Goal: Transaction & Acquisition: Download file/media

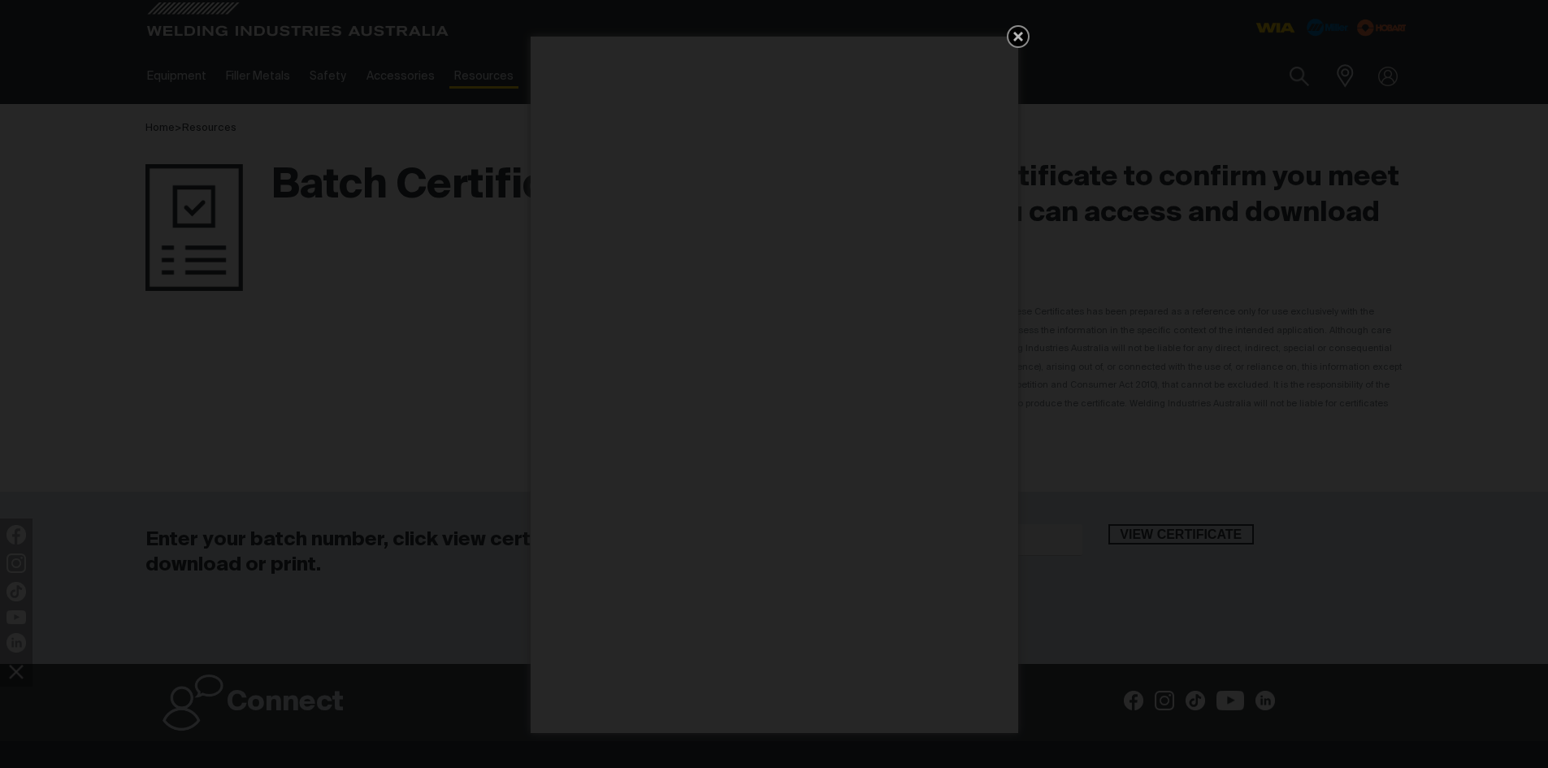
click at [1014, 38] on icon "Get 5 WIA Welding Guides Free!" at bounding box center [1019, 37] width 20 height 20
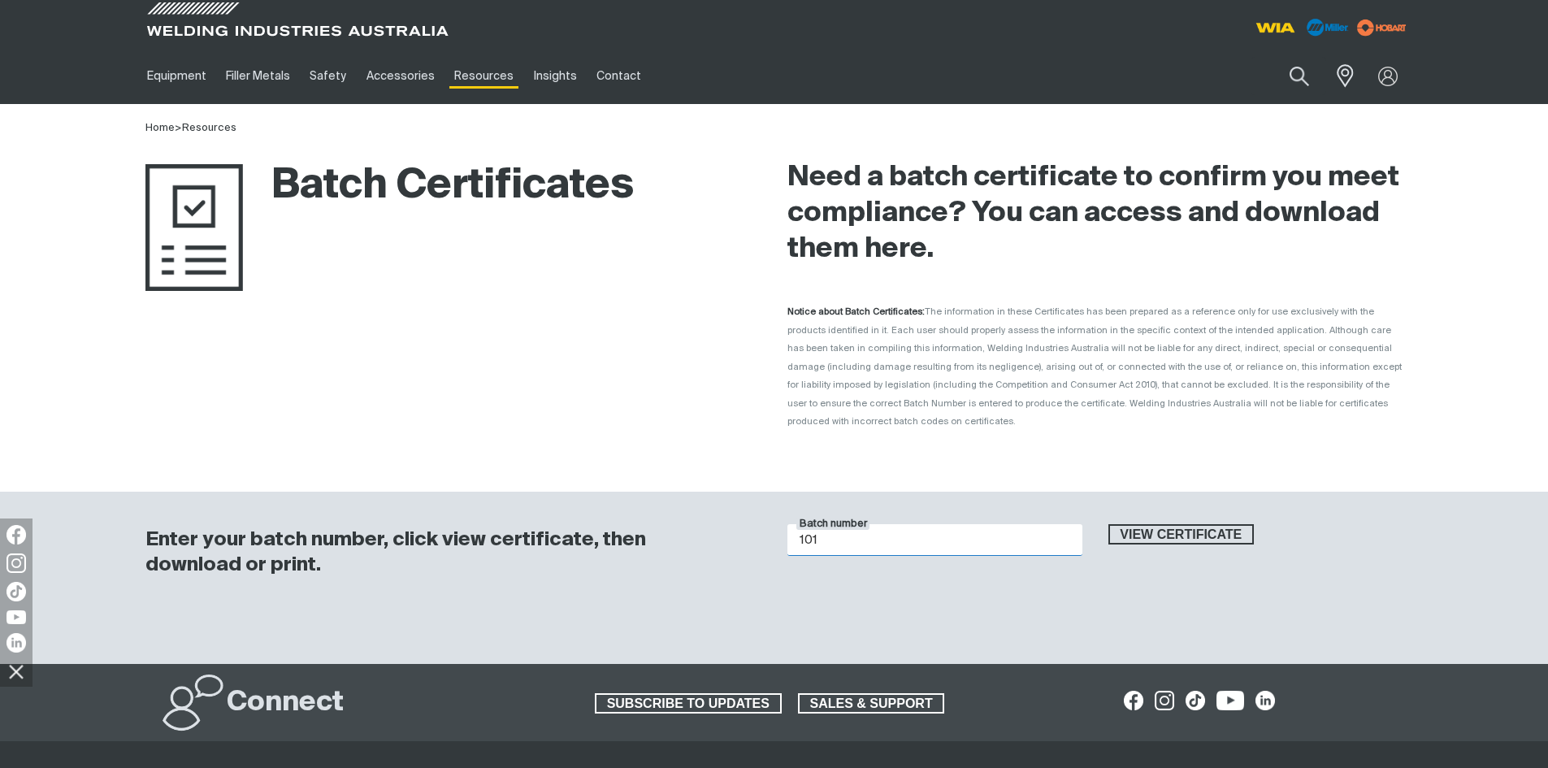
click at [822, 524] on input "101" at bounding box center [935, 540] width 295 height 32
click at [1109, 524] on button "View certificate" at bounding box center [1182, 534] width 146 height 21
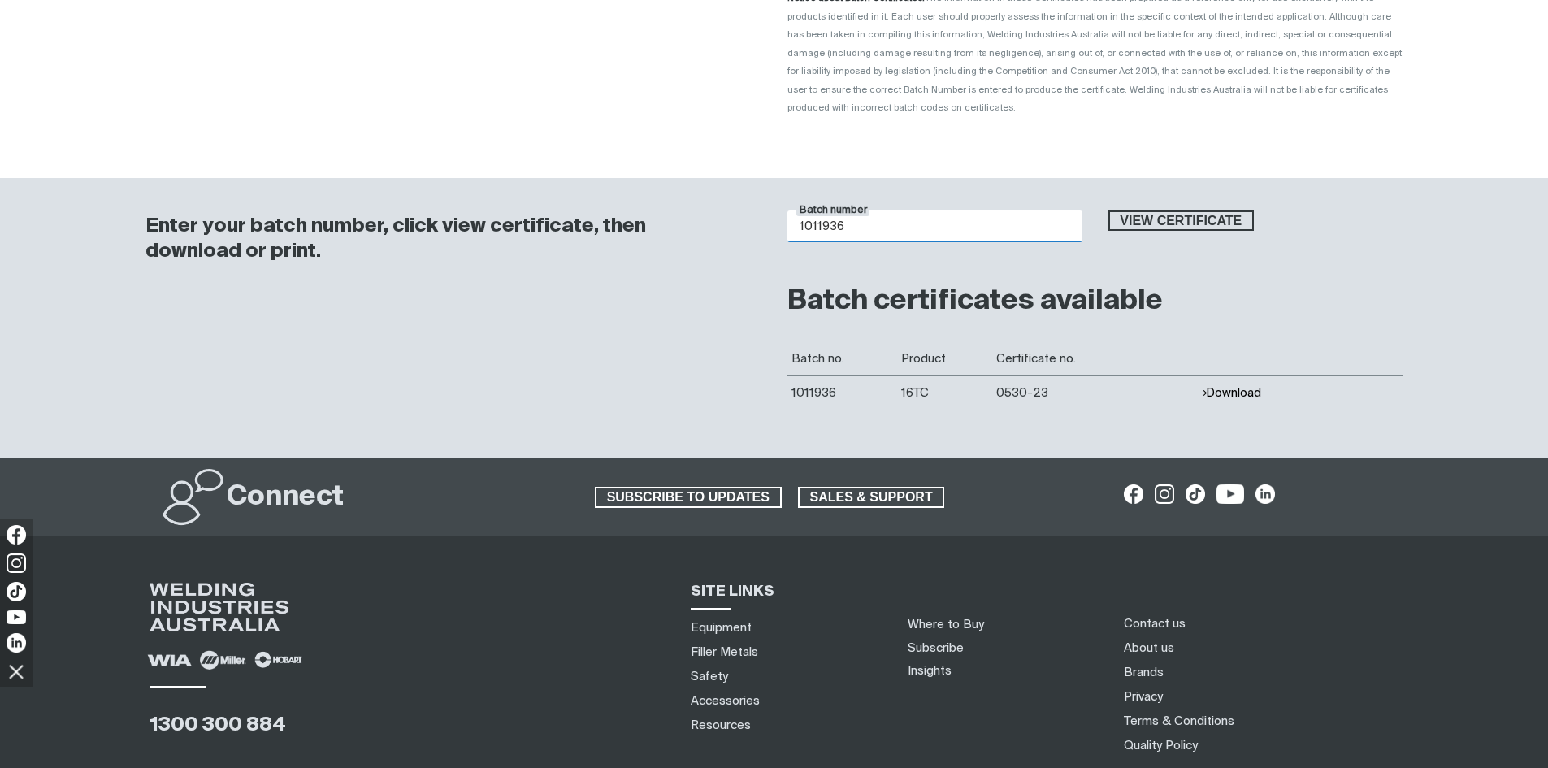
scroll to position [325, 0]
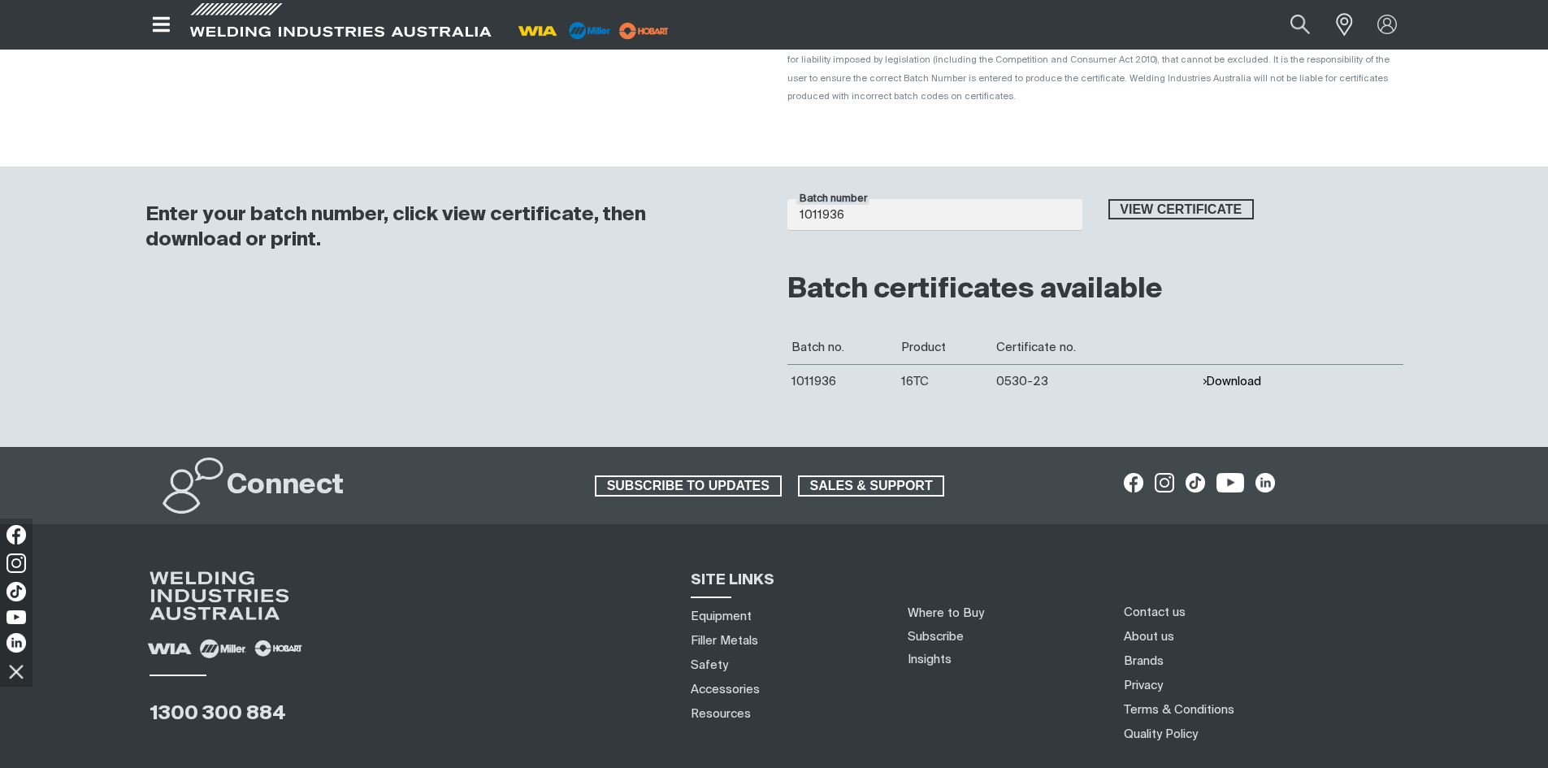
click at [1235, 375] on button "Download" at bounding box center [1231, 382] width 59 height 14
click at [924, 199] on input "1011936" at bounding box center [935, 215] width 295 height 32
type input "1009231"
click at [1109, 199] on button "View certificate" at bounding box center [1182, 209] width 146 height 21
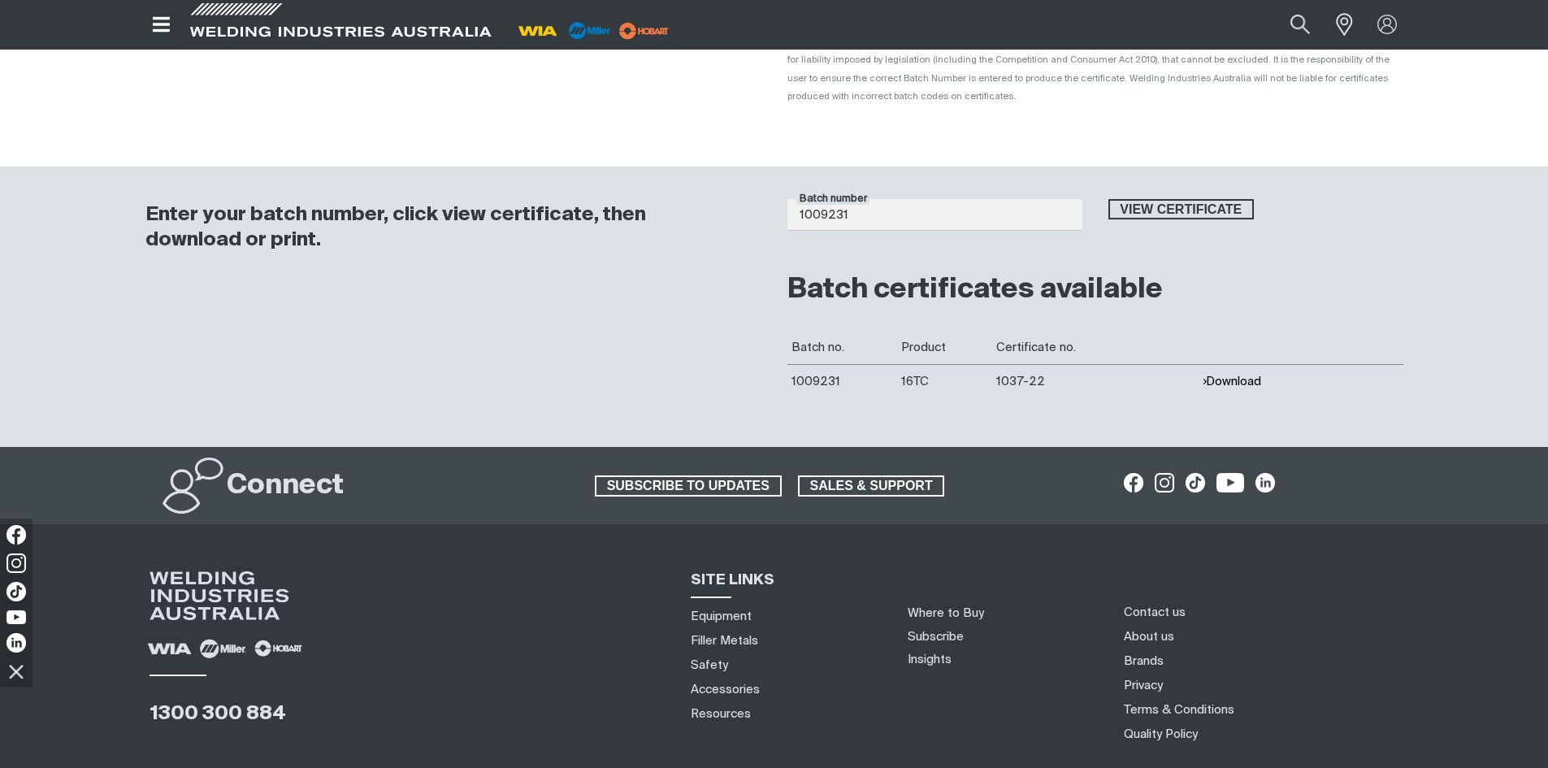
click at [1237, 364] on td "Download" at bounding box center [1301, 381] width 206 height 34
click at [1237, 375] on button "Download" at bounding box center [1231, 382] width 59 height 14
